Goal: Information Seeking & Learning: Learn about a topic

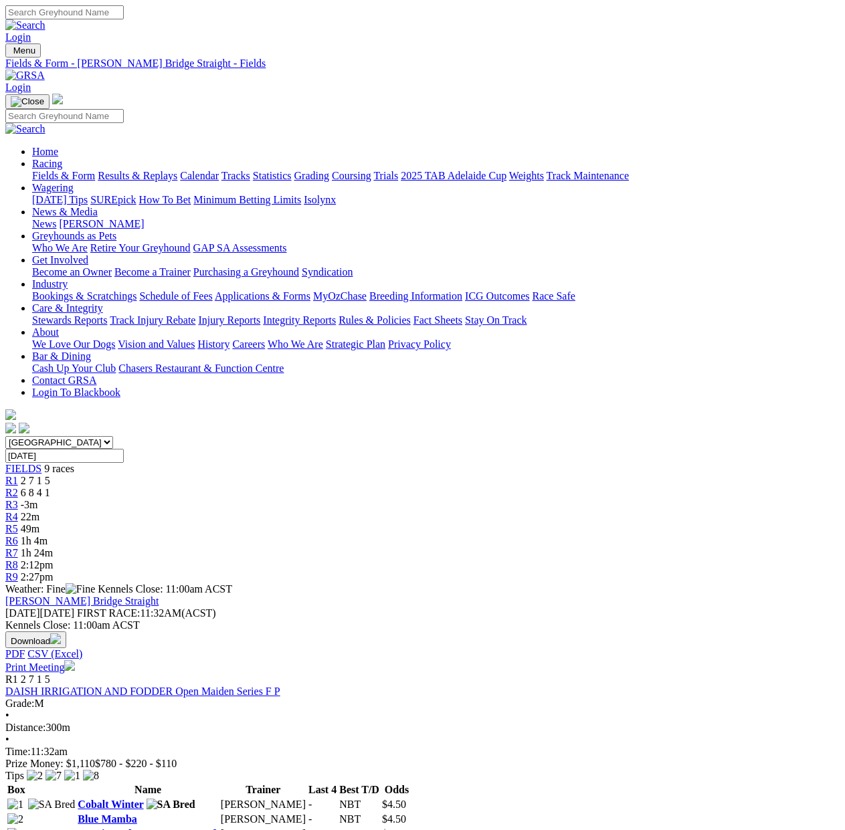
click at [55, 170] on link "Fields & Form" at bounding box center [63, 175] width 63 height 11
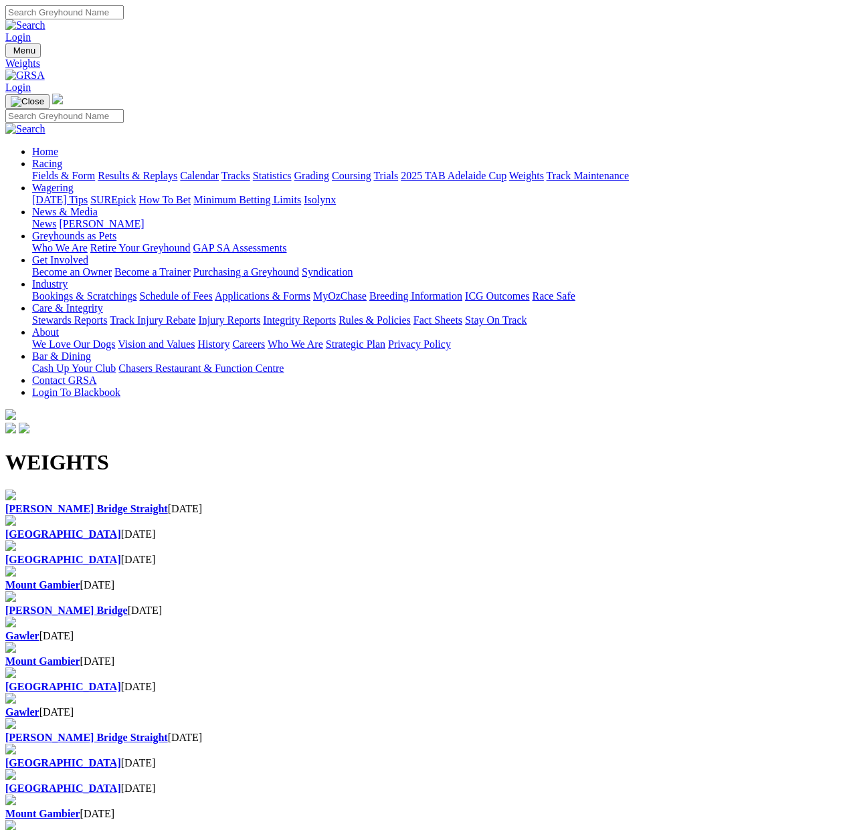
click at [90, 503] on div "Murray Bridge Straight 07 Oct 2025" at bounding box center [422, 509] width 834 height 12
click at [121, 528] on b "[GEOGRAPHIC_DATA]" at bounding box center [63, 533] width 116 height 11
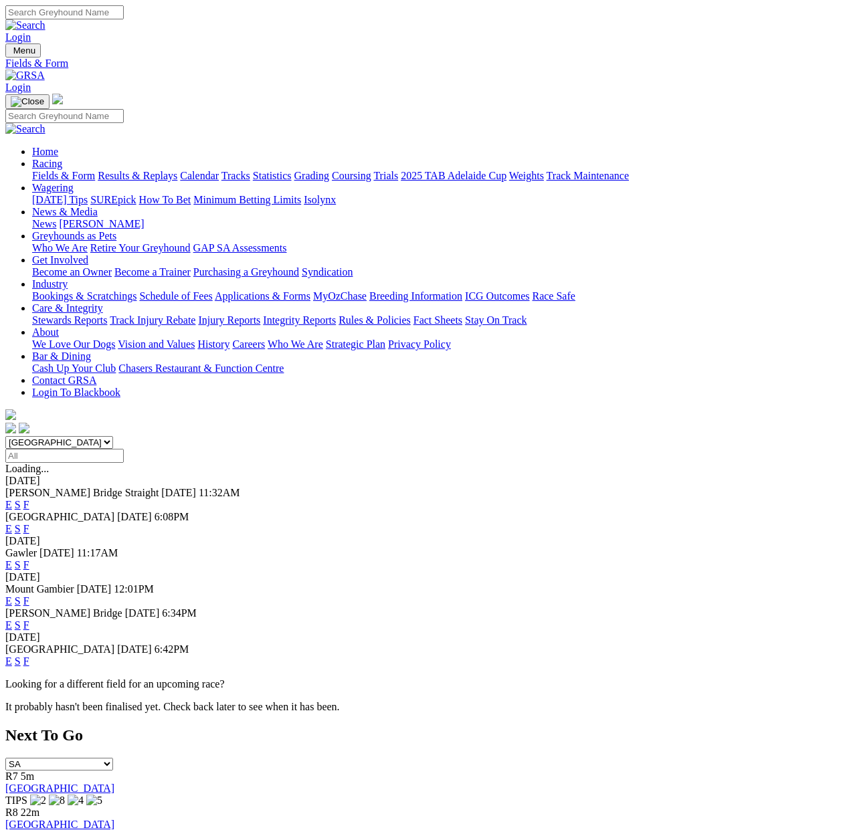
click at [29, 499] on link "F" at bounding box center [26, 504] width 6 height 11
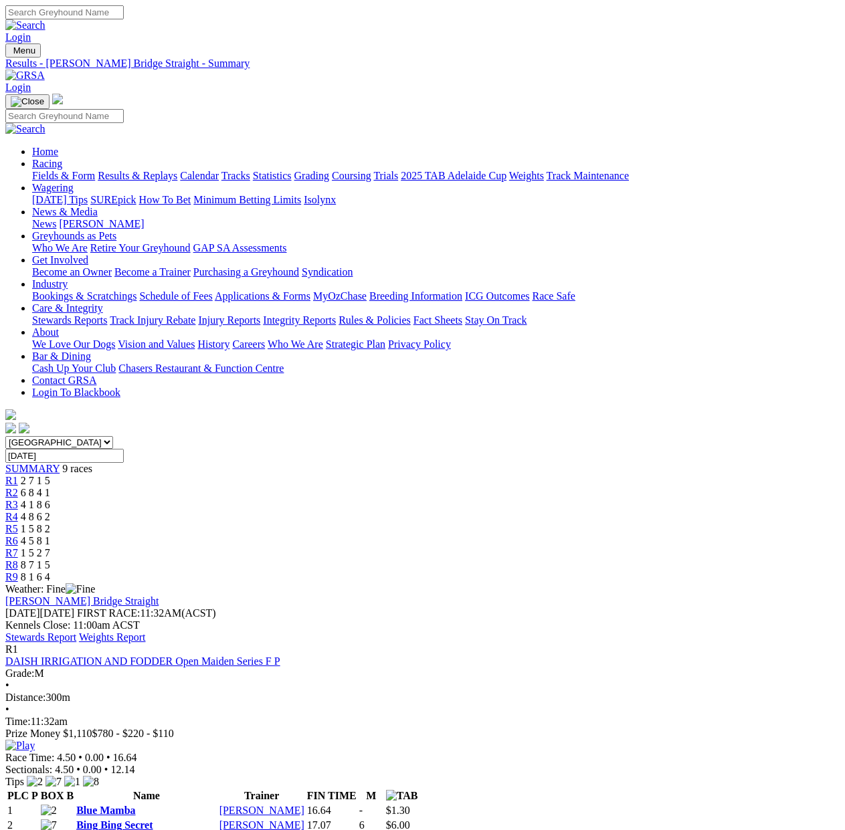
click at [146, 631] on link "Weights Report" at bounding box center [112, 636] width 67 height 11
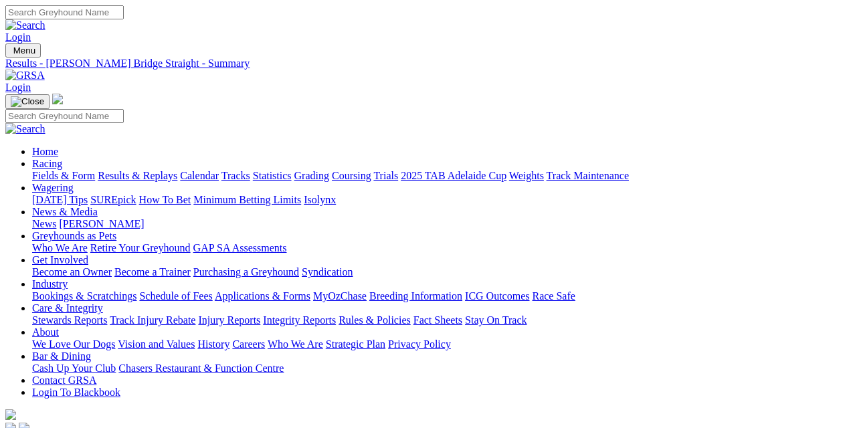
drag, startPoint x: 55, startPoint y: 267, endPoint x: 124, endPoint y: 265, distance: 69.6
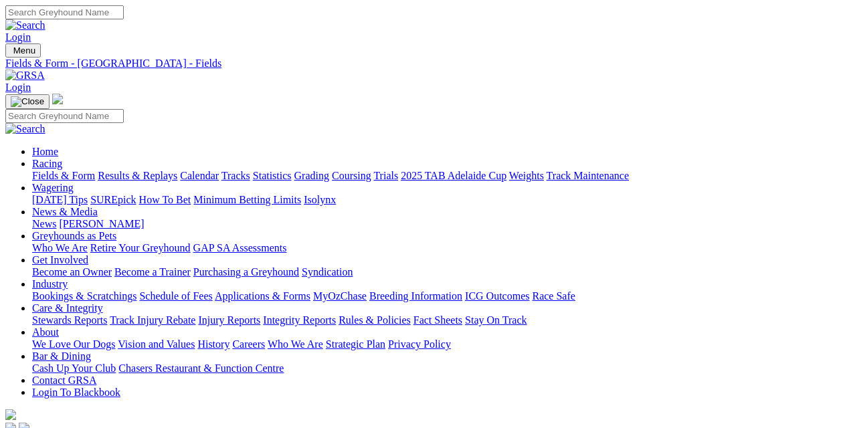
click at [53, 170] on link "Fields & Form" at bounding box center [63, 175] width 63 height 11
drag, startPoint x: 208, startPoint y: 313, endPoint x: 261, endPoint y: 308, distance: 53.7
drag, startPoint x: 240, startPoint y: 310, endPoint x: 200, endPoint y: 304, distance: 40.6
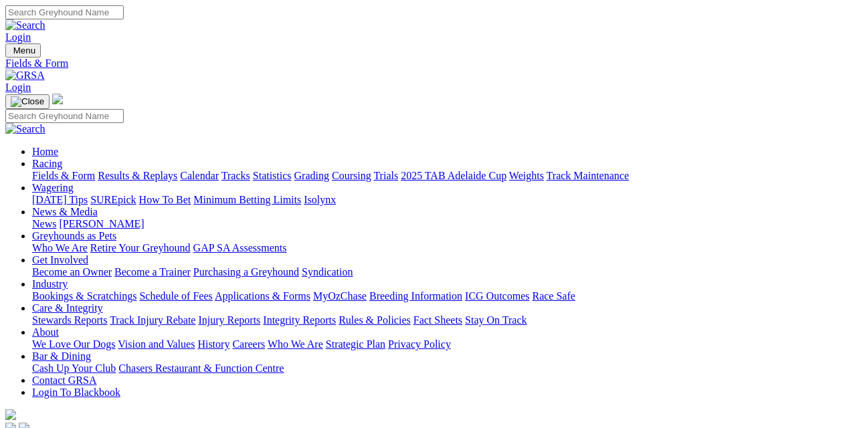
drag, startPoint x: 200, startPoint y: 304, endPoint x: 261, endPoint y: 312, distance: 62.0
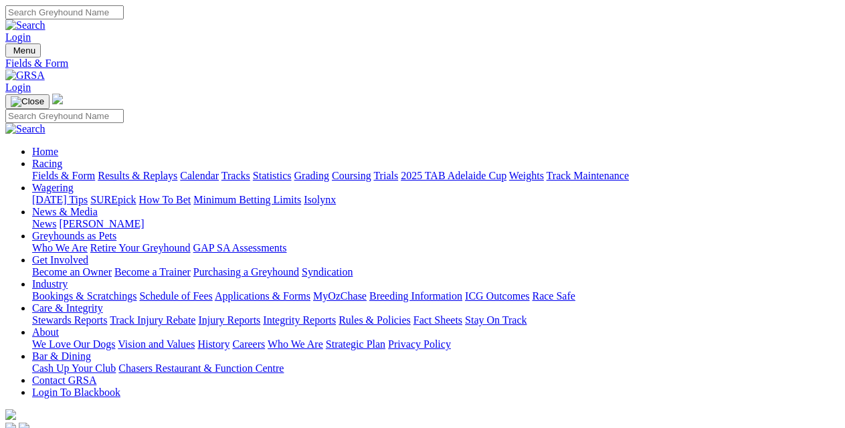
drag, startPoint x: 247, startPoint y: 316, endPoint x: 255, endPoint y: 318, distance: 8.3
drag, startPoint x: 270, startPoint y: 312, endPoint x: 189, endPoint y: 314, distance: 80.9
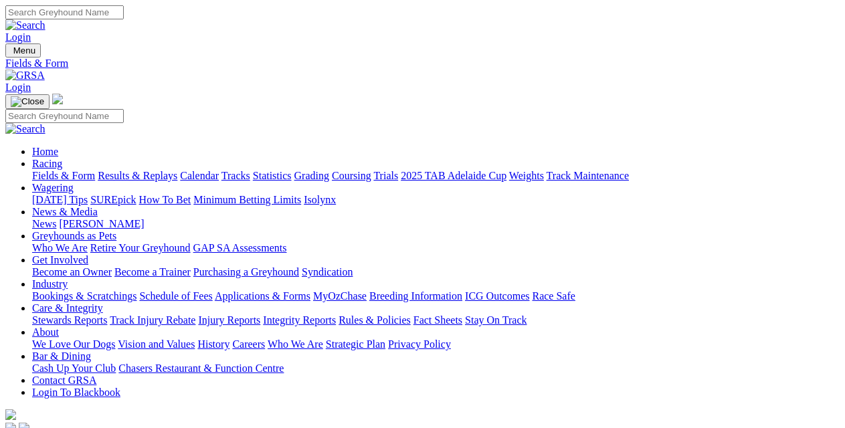
drag, startPoint x: 208, startPoint y: 310, endPoint x: 254, endPoint y: 313, distance: 46.2
drag, startPoint x: 266, startPoint y: 314, endPoint x: 203, endPoint y: 312, distance: 62.9
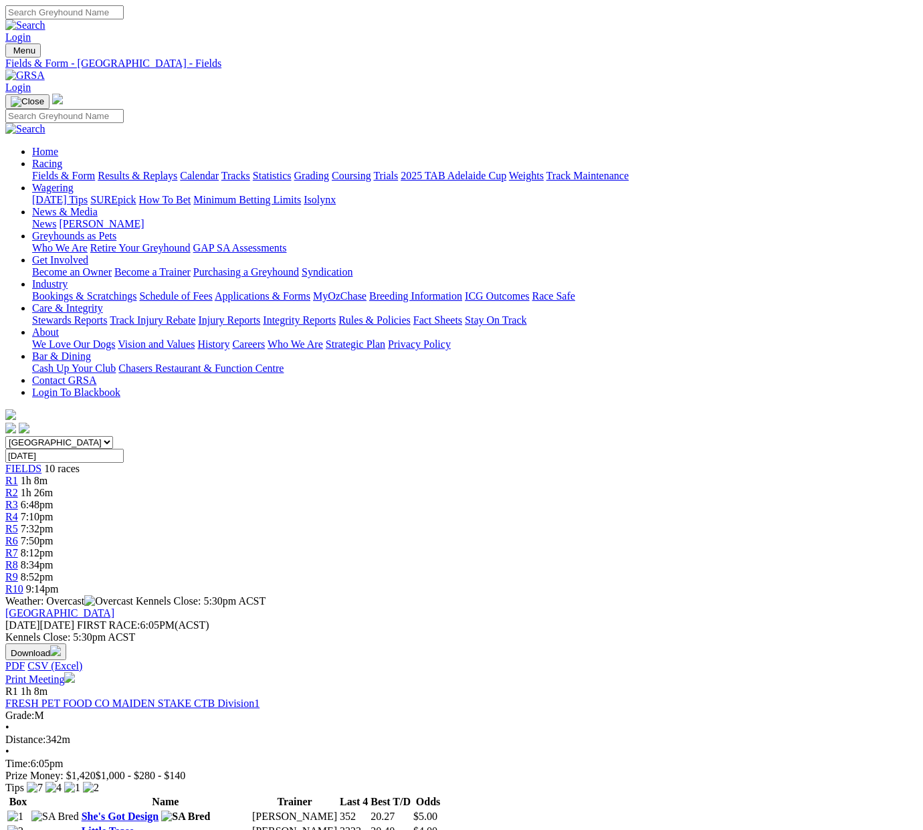
drag, startPoint x: 223, startPoint y: 303, endPoint x: 292, endPoint y: 301, distance: 69.6
click at [292, 607] on div "Angle Park Monday 06 Oct 2025 FIRST RACE: 6:05PM(ACST) Kennels Close: 5:30pm AC…" at bounding box center [461, 646] width 912 height 78
drag, startPoint x: 291, startPoint y: 303, endPoint x: 219, endPoint y: 304, distance: 71.6
click at [219, 607] on div "Angle Park Monday 06 Oct 2025 FIRST RACE: 6:05PM(ACST) Kennels Close: 5:30pm AC…" at bounding box center [461, 646] width 912 height 78
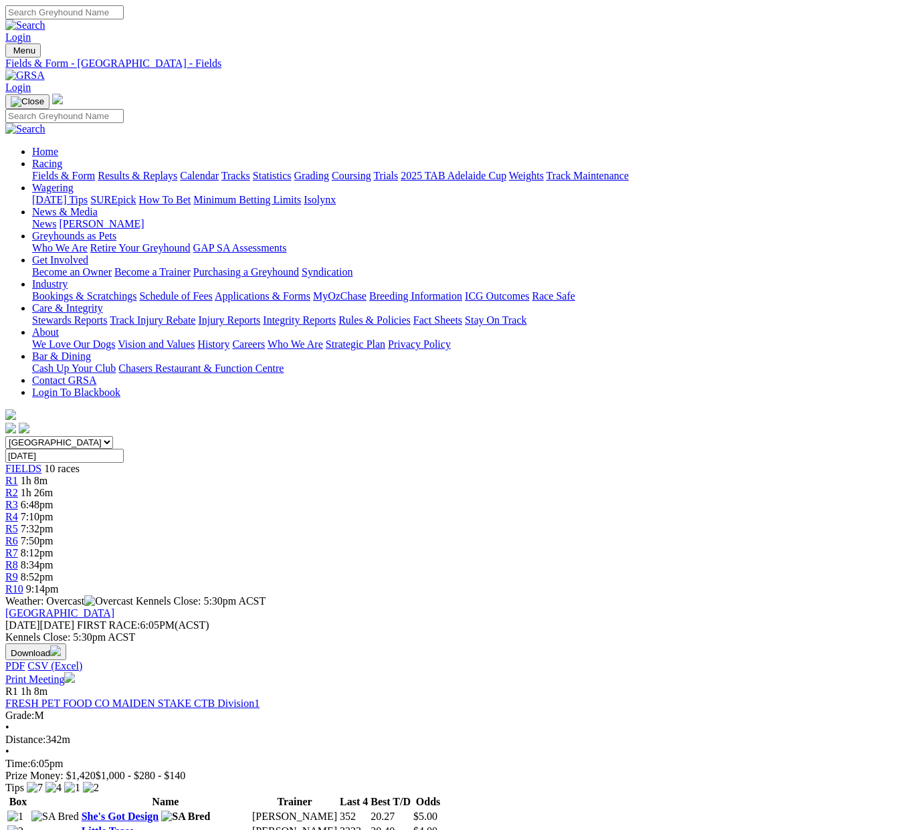
click at [219, 619] on div "Monday 06 Oct 2025 FIRST RACE: 6:05PM(ACST)" at bounding box center [461, 625] width 912 height 12
drag, startPoint x: 219, startPoint y: 304, endPoint x: 314, endPoint y: 313, distance: 95.4
click at [314, 607] on div "Angle Park Monday 06 Oct 2025 FIRST RACE: 6:05PM(ACST) Kennels Close: 5:30pm AC…" at bounding box center [461, 646] width 912 height 78
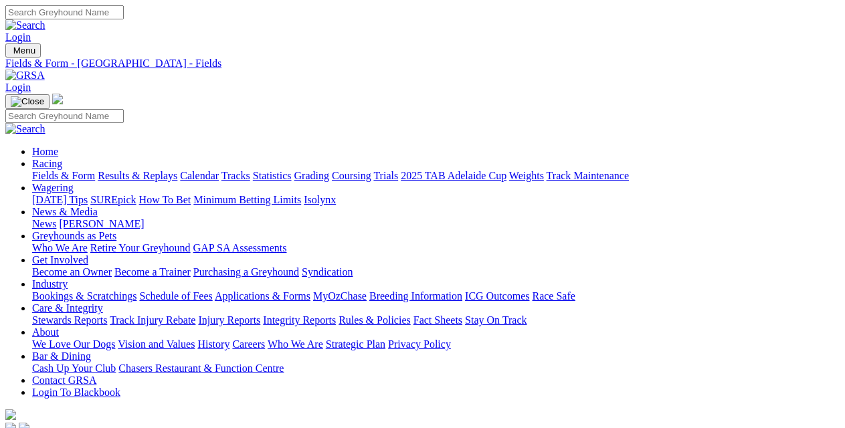
drag, startPoint x: 229, startPoint y: 303, endPoint x: 306, endPoint y: 300, distance: 77.0
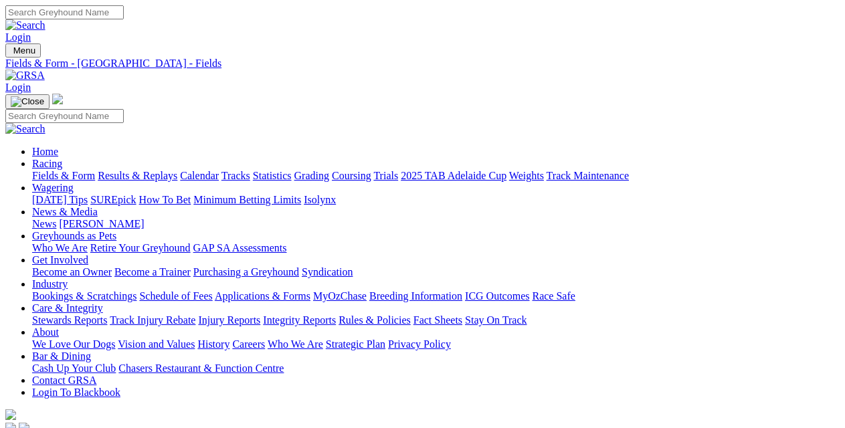
drag, startPoint x: 300, startPoint y: 302, endPoint x: 215, endPoint y: 308, distance: 85.1
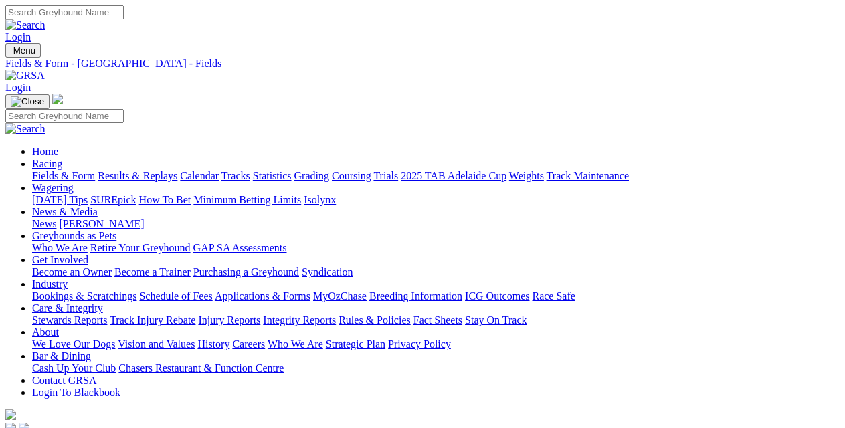
drag, startPoint x: 227, startPoint y: 302, endPoint x: 300, endPoint y: 302, distance: 72.2
drag, startPoint x: 304, startPoint y: 301, endPoint x: 124, endPoint y: 307, distance: 180.0
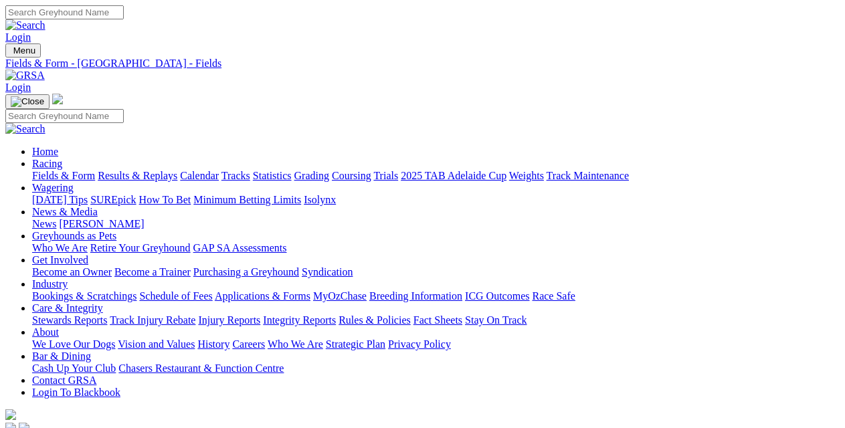
drag, startPoint x: 124, startPoint y: 307, endPoint x: 325, endPoint y: 302, distance: 201.4
drag, startPoint x: 325, startPoint y: 302, endPoint x: 179, endPoint y: 304, distance: 145.8
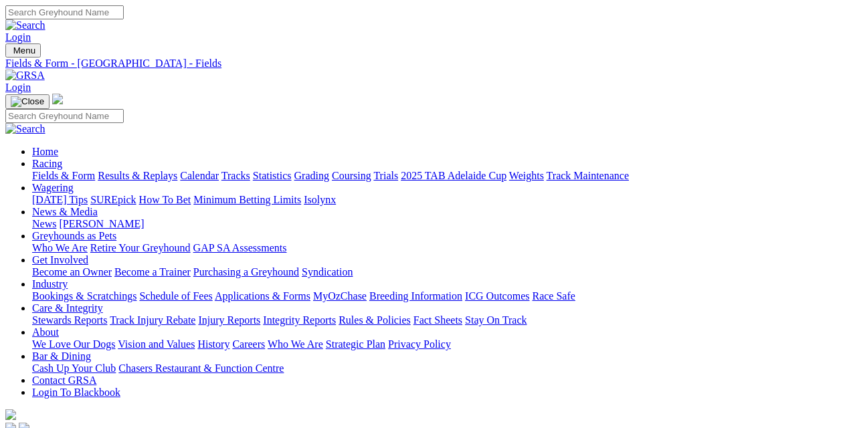
drag, startPoint x: 179, startPoint y: 304, endPoint x: 310, endPoint y: 297, distance: 130.6
